Goal: Navigation & Orientation: Understand site structure

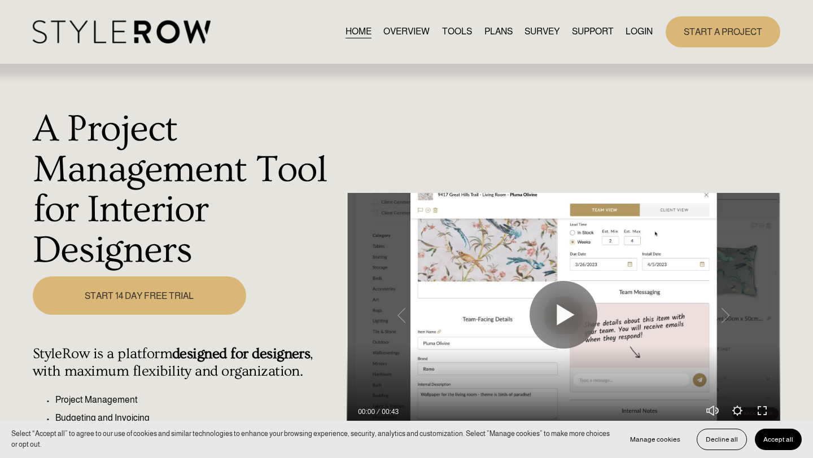
click at [457, 27] on link "TOOLS" at bounding box center [457, 31] width 30 height 15
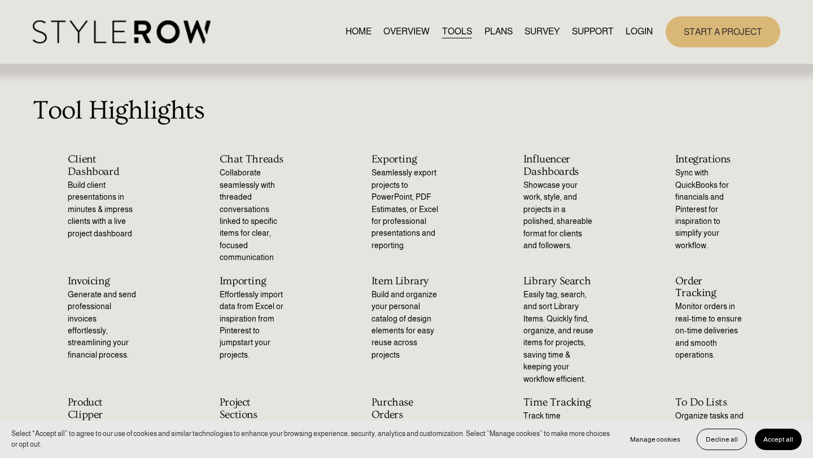
click at [411, 33] on link "OVERVIEW" at bounding box center [406, 31] width 46 height 15
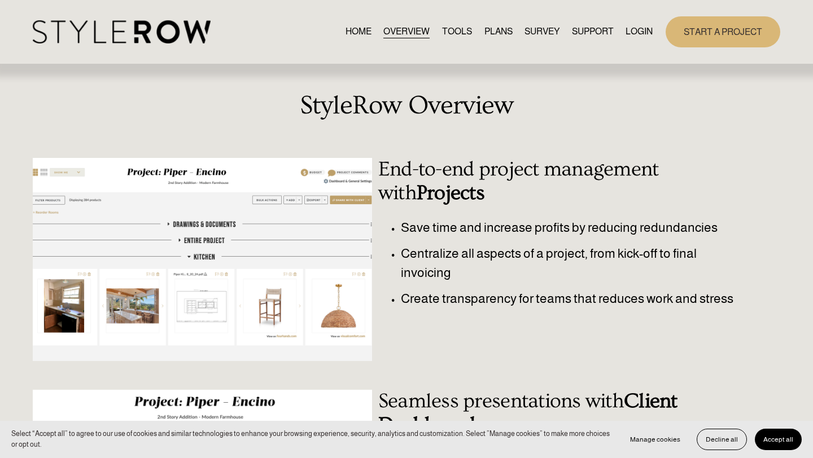
click at [495, 33] on link "PLANS" at bounding box center [498, 31] width 28 height 15
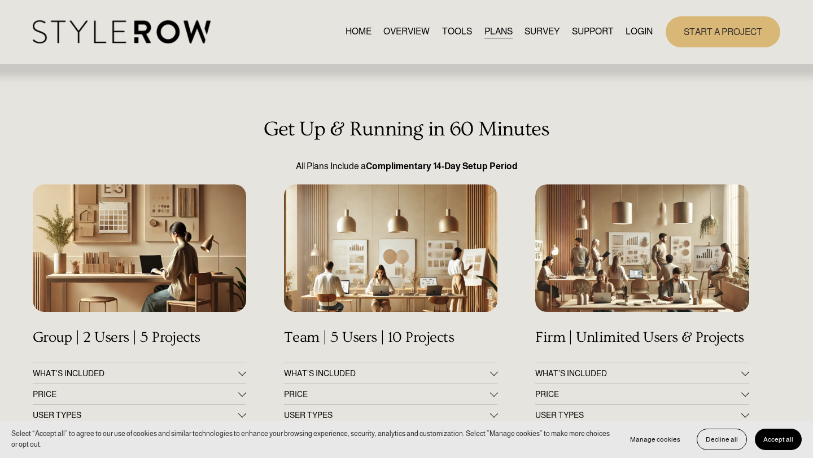
click at [536, 30] on link "SURVEY" at bounding box center [542, 31] width 35 height 15
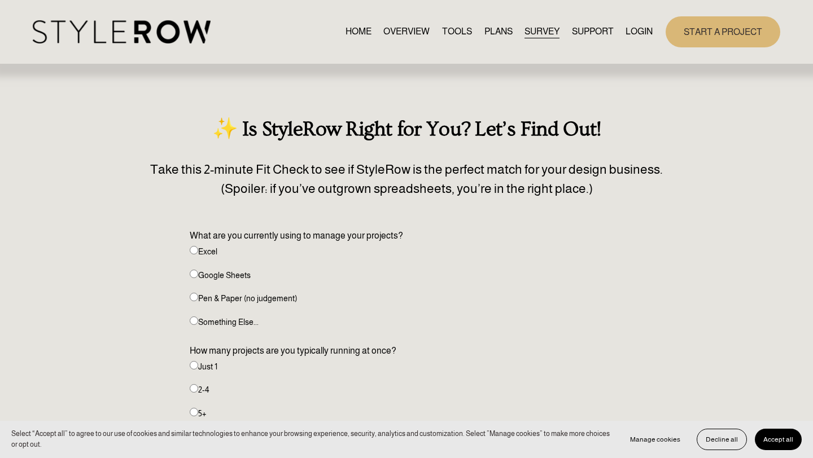
click at [592, 28] on span "SUPPORT" at bounding box center [593, 32] width 42 height 14
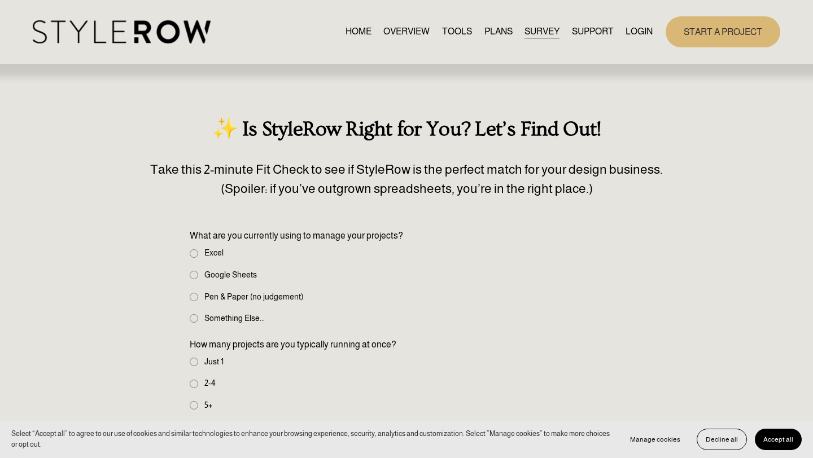
click at [589, 30] on span "SUPPORT" at bounding box center [593, 32] width 42 height 14
click at [424, 29] on nav "HOME OVERVIEW TOOLS PLANS SURVEY SUPPORT QUESTIONS FEATURED STYLEBOARD RESOURCE…" at bounding box center [500, 31] width 308 height 15
click at [405, 32] on link "OVERVIEW" at bounding box center [406, 31] width 46 height 15
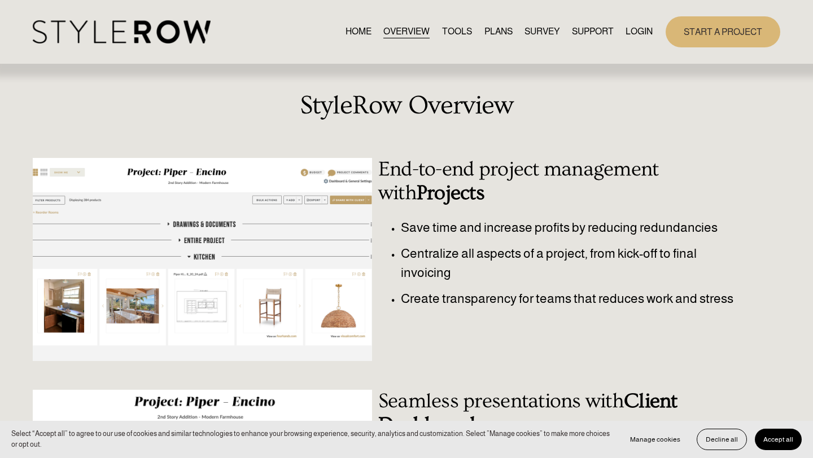
click at [359, 33] on link "HOME" at bounding box center [359, 31] width 26 height 15
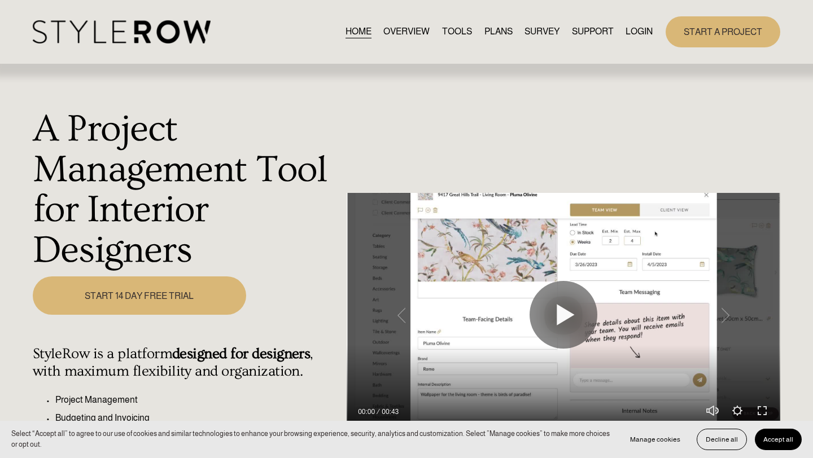
click at [461, 86] on div "A Project Management Tool for Interior Designers Play 00:00 00:43 Unmute Mute S…" at bounding box center [406, 323] width 813 height 518
click at [458, 37] on link "TOOLS" at bounding box center [457, 31] width 30 height 15
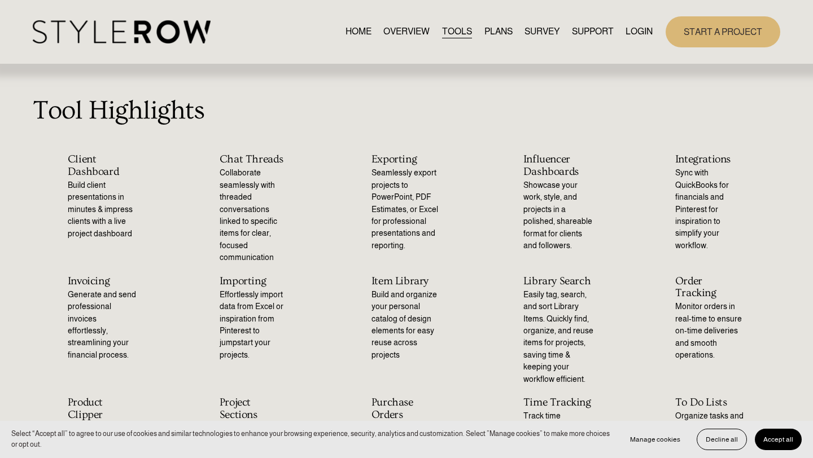
click at [399, 196] on p "Seamlessly export projects to PowerPoint, PDF Estimates, or Excel for professio…" at bounding box center [407, 209] width 70 height 85
click at [491, 28] on link "PLANS" at bounding box center [498, 31] width 28 height 15
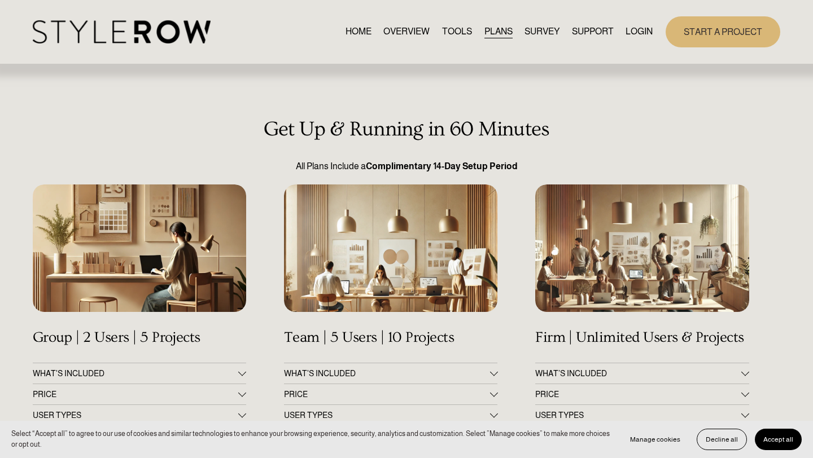
click at [556, 33] on link "SURVEY" at bounding box center [542, 31] width 35 height 15
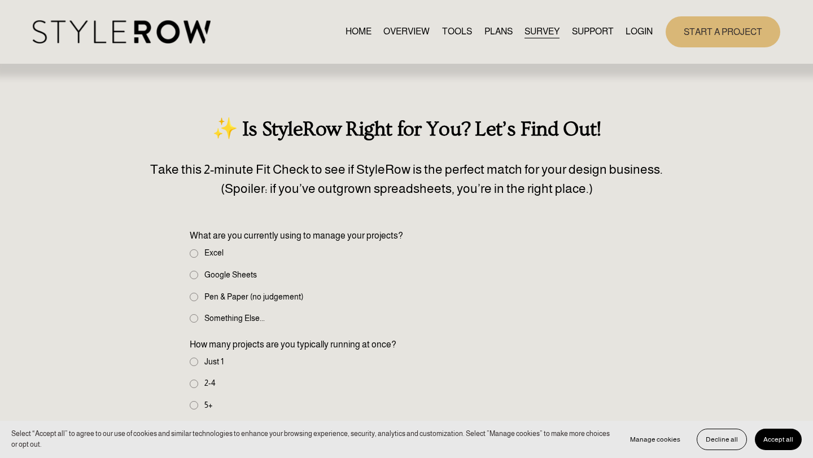
click at [601, 32] on span "SUPPORT" at bounding box center [593, 32] width 42 height 14
click at [346, 35] on link "HOME" at bounding box center [359, 31] width 26 height 15
